Goal: Transaction & Acquisition: Book appointment/travel/reservation

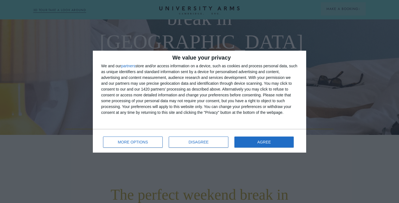
scroll to position [79, 0]
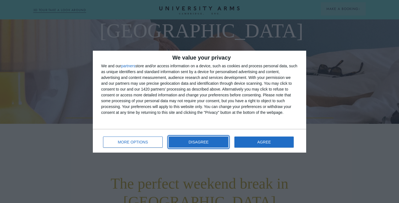
click at [197, 145] on button "DISAGREE" at bounding box center [199, 141] width 60 height 11
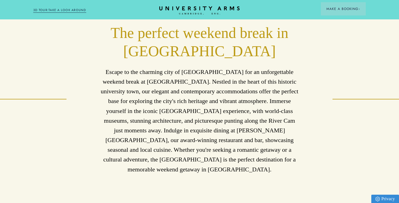
scroll to position [232, 0]
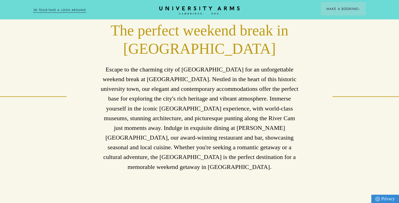
click at [180, 72] on p "Escape to the charming city of [GEOGRAPHIC_DATA] for an unforgettable weekend b…" at bounding box center [199, 118] width 199 height 107
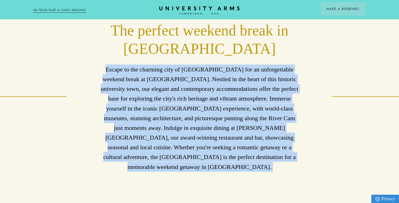
click at [180, 72] on p "Escape to the charming city of [GEOGRAPHIC_DATA] for an unforgettable weekend b…" at bounding box center [199, 118] width 199 height 107
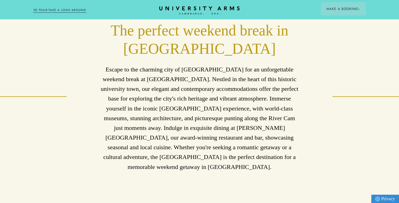
click at [182, 81] on p "Escape to the charming city of [GEOGRAPHIC_DATA] for an unforgettable weekend b…" at bounding box center [199, 118] width 199 height 107
drag, startPoint x: 224, startPoint y: 68, endPoint x: 166, endPoint y: 68, distance: 58.7
click at [166, 68] on p "Escape to the charming city of [GEOGRAPHIC_DATA] for an unforgettable weekend b…" at bounding box center [199, 118] width 199 height 107
drag, startPoint x: 141, startPoint y: 76, endPoint x: 159, endPoint y: 76, distance: 18.8
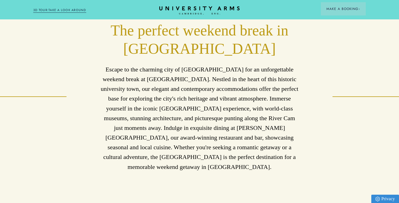
click at [159, 76] on p "Escape to the charming city of [GEOGRAPHIC_DATA] for an unforgettable weekend b…" at bounding box center [199, 118] width 199 height 107
click at [218, 77] on p "Escape to the charming city of [GEOGRAPHIC_DATA] for an unforgettable weekend b…" at bounding box center [199, 118] width 199 height 107
drag, startPoint x: 224, startPoint y: 78, endPoint x: 167, endPoint y: 79, distance: 57.0
click at [167, 79] on p "Escape to the charming city of [GEOGRAPHIC_DATA] for an unforgettable weekend b…" at bounding box center [199, 118] width 199 height 107
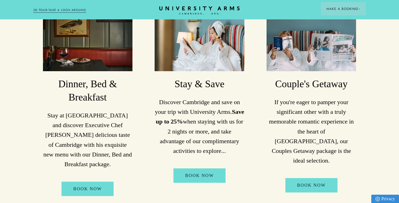
scroll to position [477, 0]
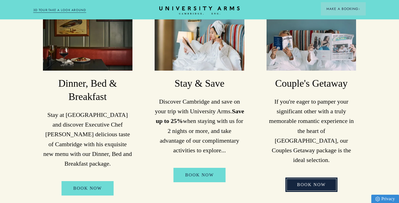
click at [313, 177] on link "Book Now" at bounding box center [311, 184] width 52 height 14
